Goal: Information Seeking & Learning: Learn about a topic

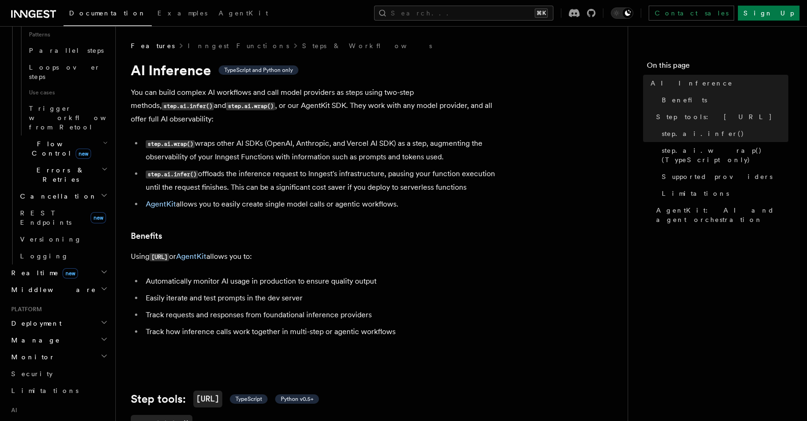
scroll to position [597, 0]
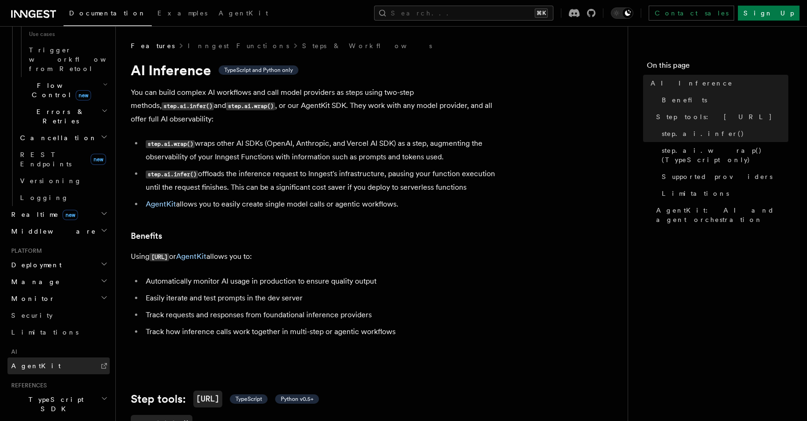
click at [33, 362] on span "AgentKit" at bounding box center [35, 365] width 49 height 7
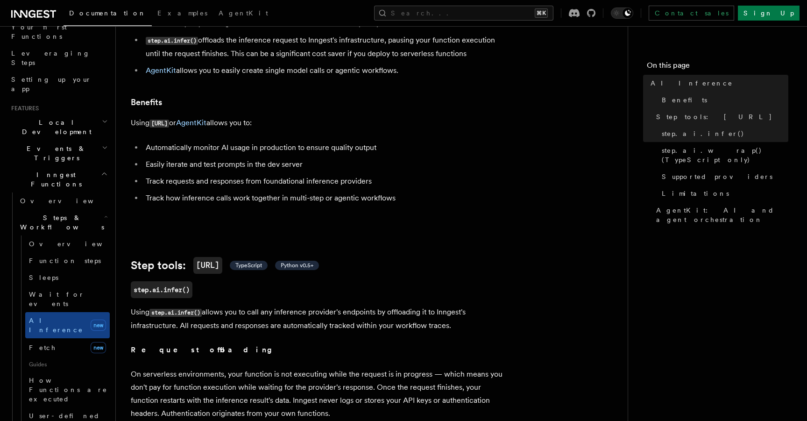
scroll to position [130, 0]
click at [60, 216] on span "Steps & Workflows" at bounding box center [60, 225] width 88 height 19
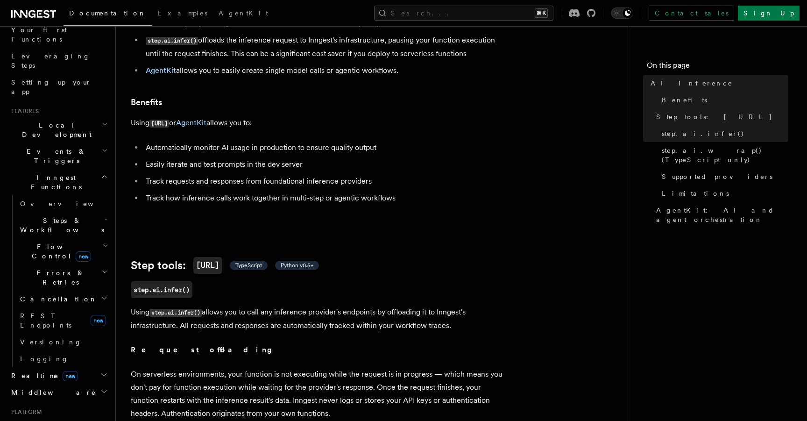
click at [60, 216] on span "Steps & Workflows" at bounding box center [60, 225] width 88 height 19
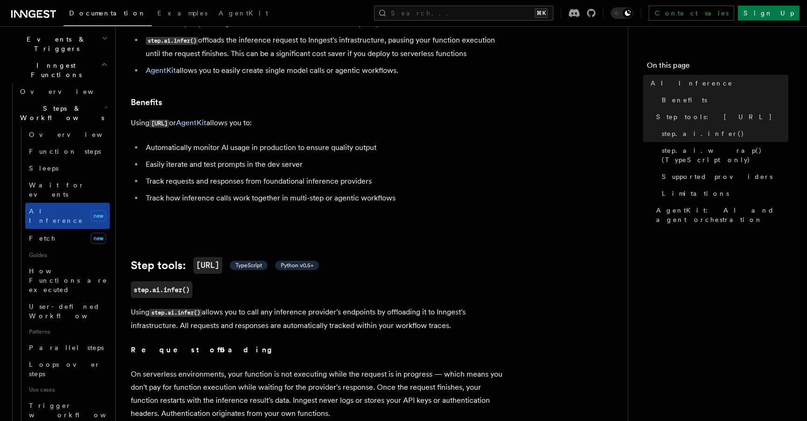
scroll to position [244, 0]
click at [51, 226] on link "Fetch new" at bounding box center [67, 235] width 84 height 19
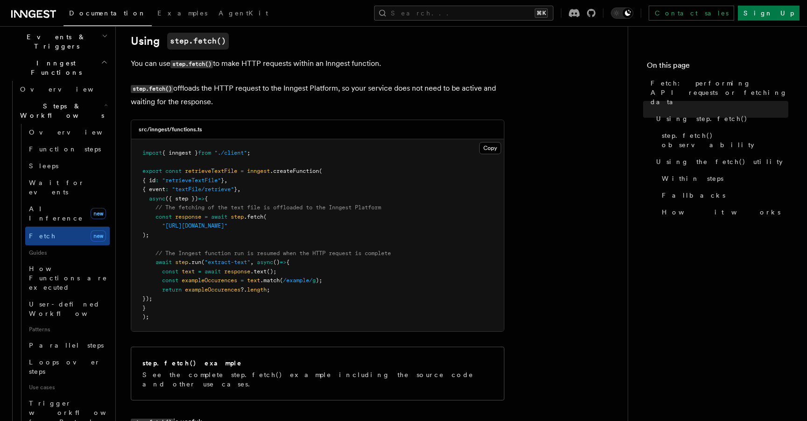
scroll to position [290, 0]
click at [66, 200] on link "AI Inference new" at bounding box center [67, 213] width 84 height 26
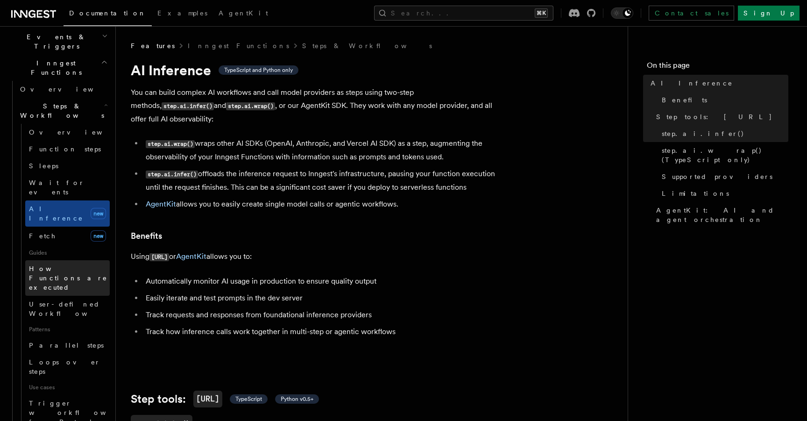
click at [63, 265] on span "How Functions are executed" at bounding box center [68, 278] width 78 height 26
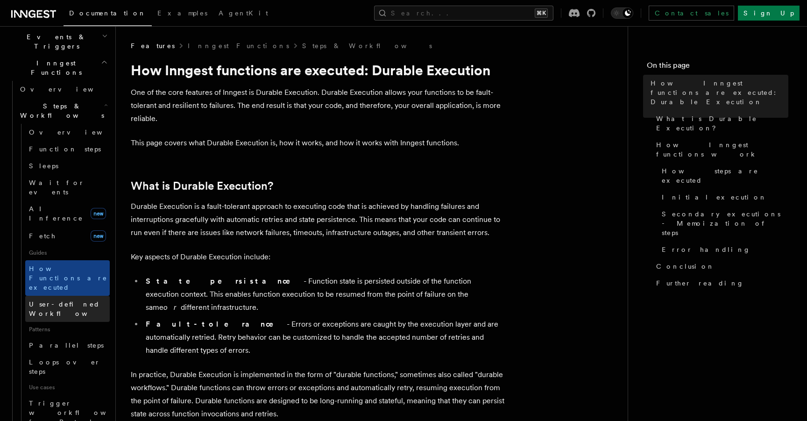
click at [63, 300] on span "User-defined Workflows" at bounding box center [71, 308] width 84 height 17
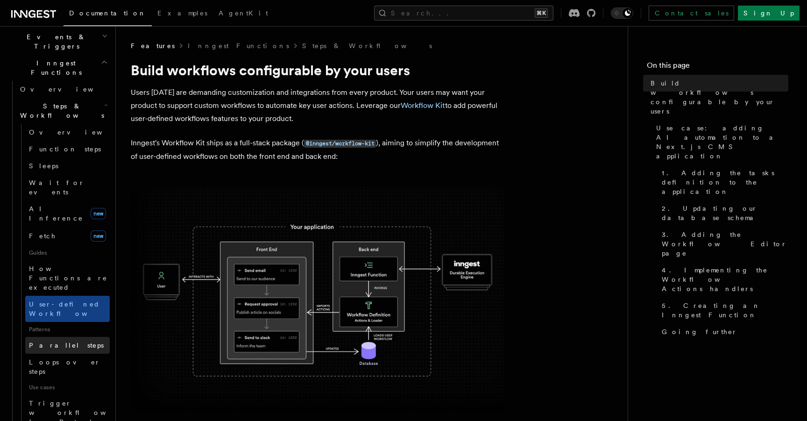
click at [60, 340] on span "Parallel steps" at bounding box center [66, 344] width 75 height 9
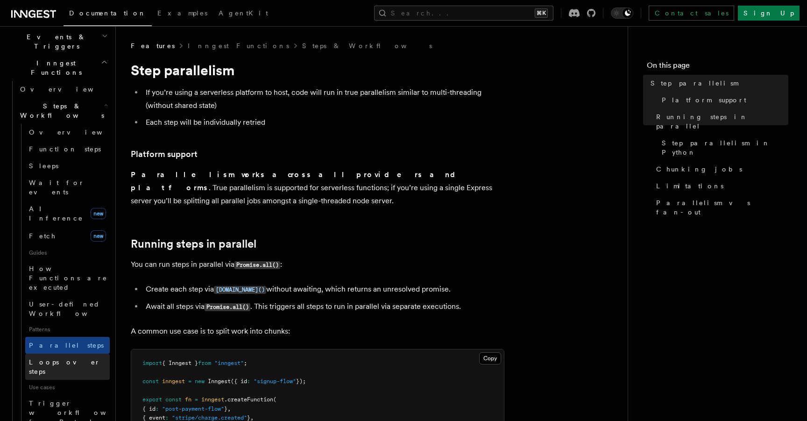
click at [63, 353] on link "Loops over steps" at bounding box center [67, 366] width 84 height 26
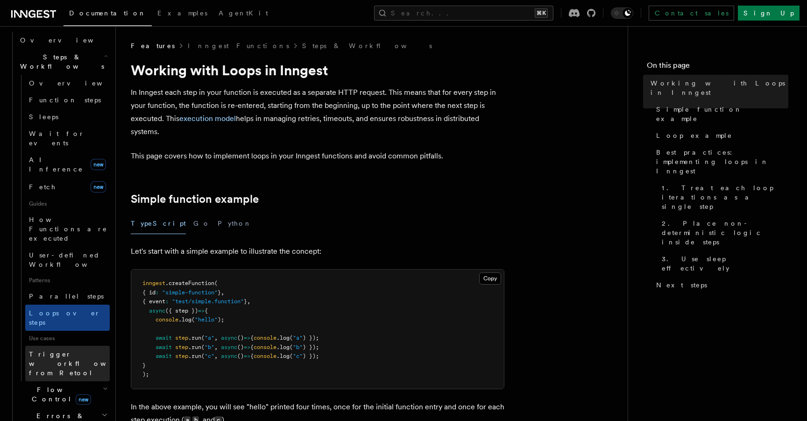
scroll to position [351, 0]
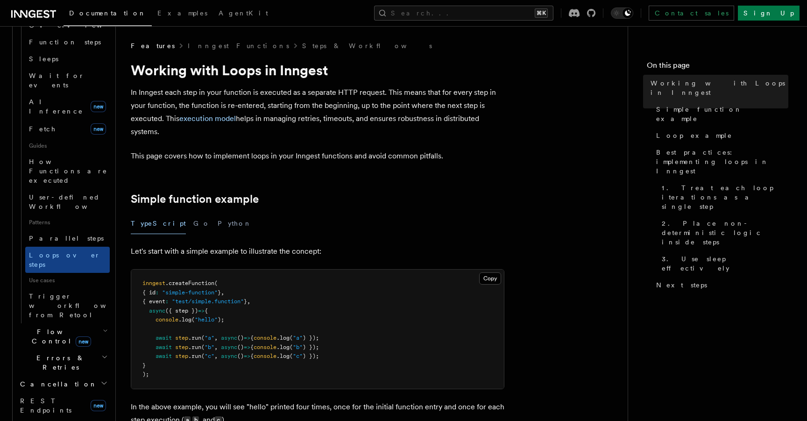
click at [76, 336] on span "new" at bounding box center [83, 341] width 15 height 10
click at [56, 354] on span "Overview" at bounding box center [77, 357] width 96 height 7
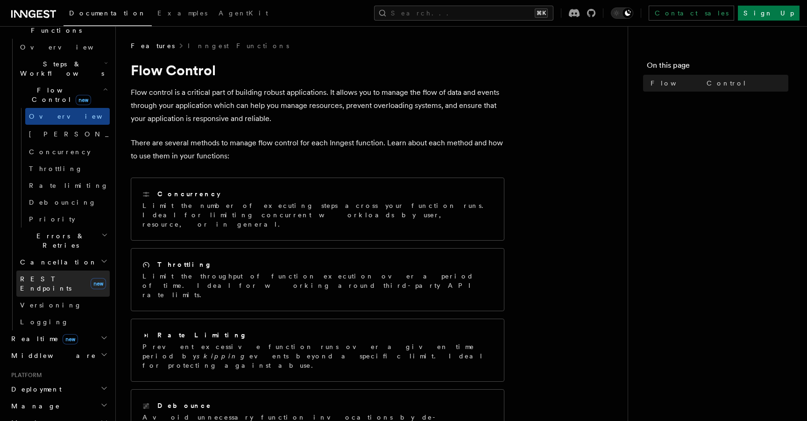
scroll to position [290, 0]
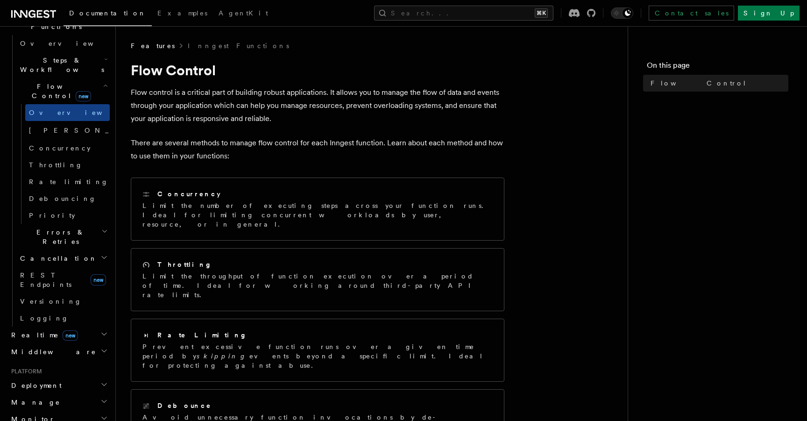
click at [63, 227] on span "Errors & Retries" at bounding box center [58, 236] width 85 height 19
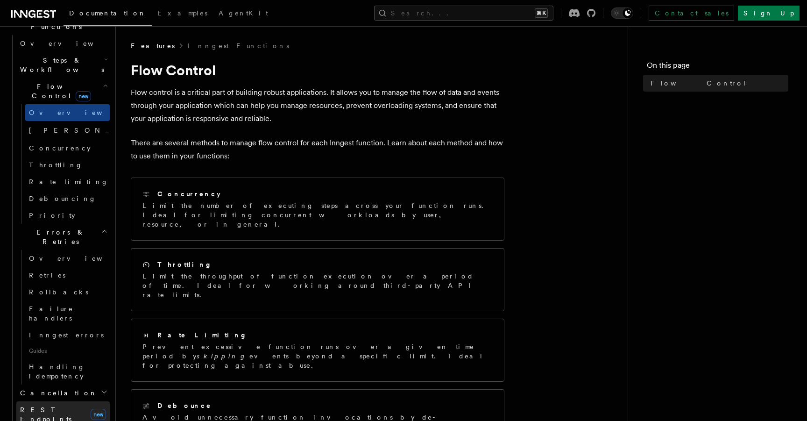
click at [68, 401] on link "REST Endpoints new" at bounding box center [62, 414] width 93 height 26
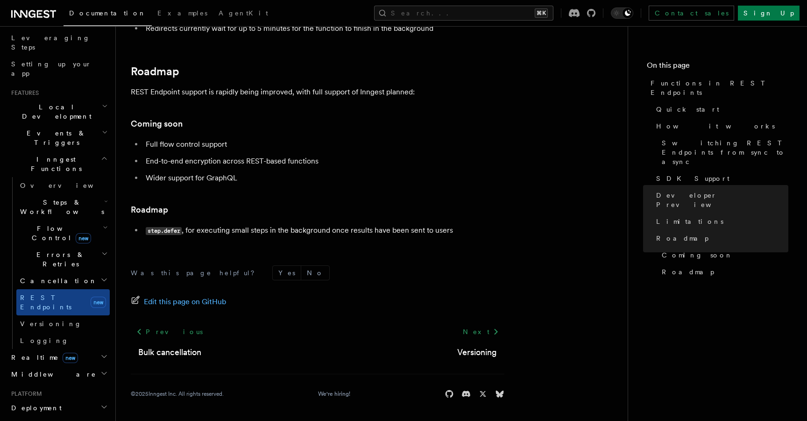
scroll to position [130, 0]
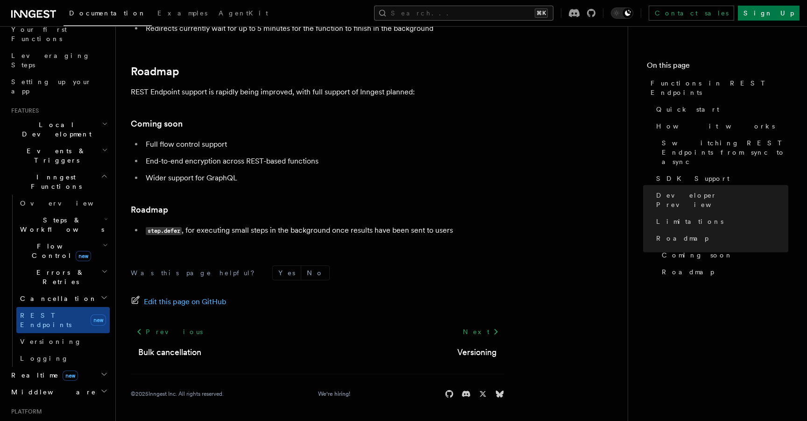
click at [472, 17] on button "Search... ⌘K" at bounding box center [463, 13] width 179 height 15
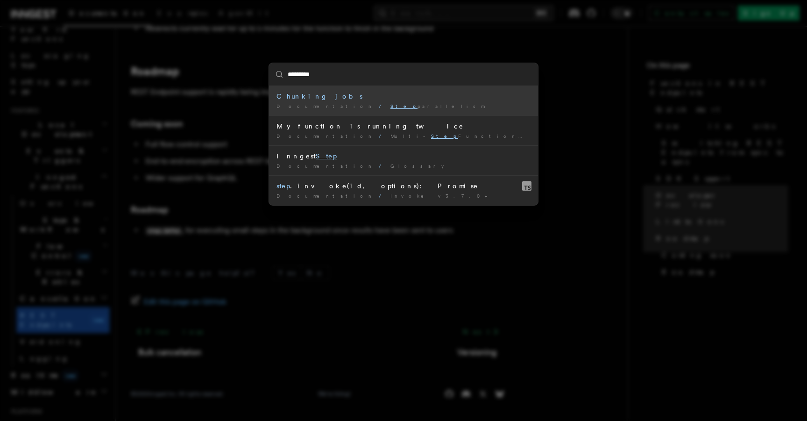
type input "**********"
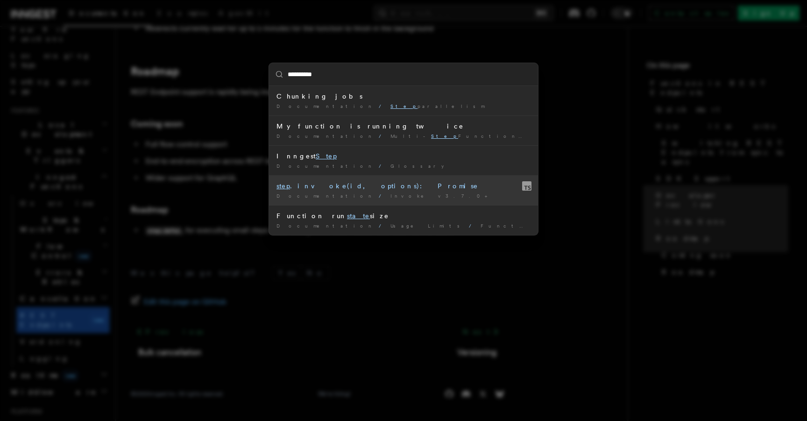
click at [346, 189] on div "step .invoke(id, options): Promise" at bounding box center [403, 185] width 254 height 9
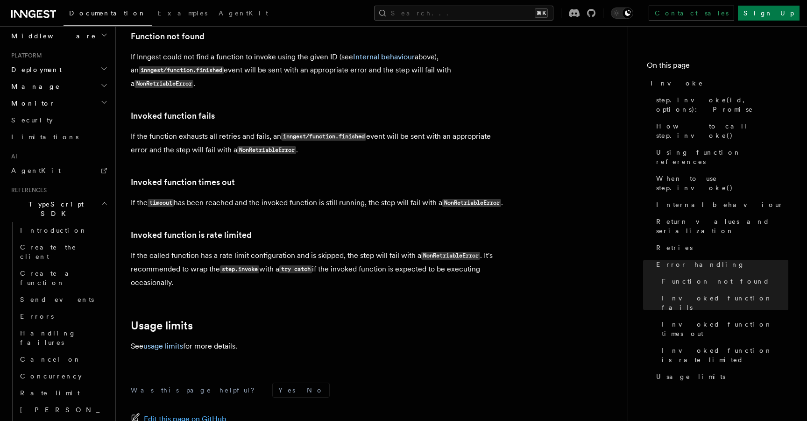
scroll to position [488, 0]
